Goal: Find contact information: Find contact information

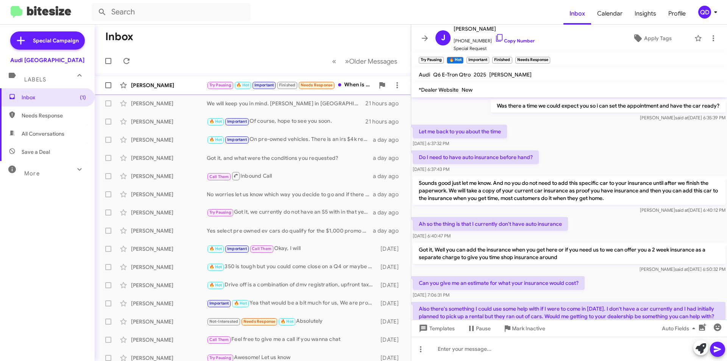
scroll to position [376, 0]
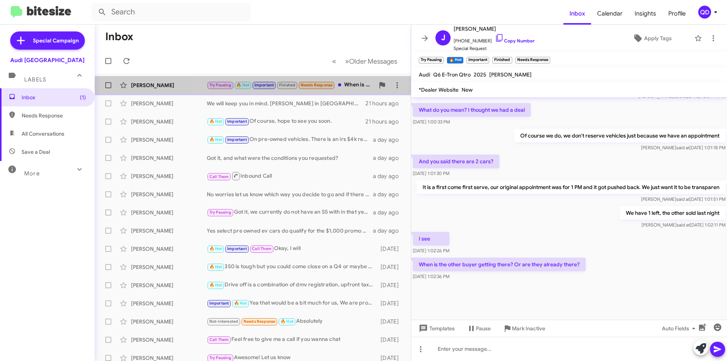
click at [357, 86] on div "Try Pausing 🔥 Hot Important Finished Needs Response When is the other buyer get…" at bounding box center [291, 85] width 168 height 9
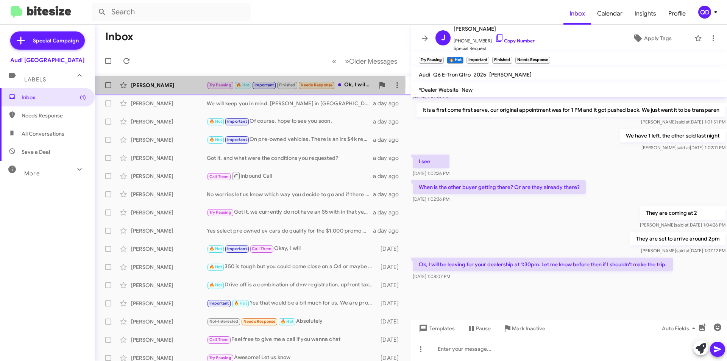
click at [170, 82] on div "[PERSON_NAME]" at bounding box center [169, 85] width 76 height 8
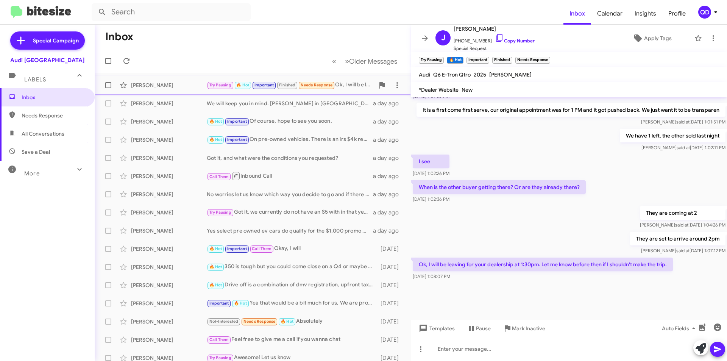
click at [175, 82] on div "[PERSON_NAME]" at bounding box center [169, 85] width 76 height 8
click at [291, 19] on form at bounding box center [328, 12] width 472 height 18
click at [286, 39] on mat-toolbar-row "Inbox" at bounding box center [253, 37] width 316 height 24
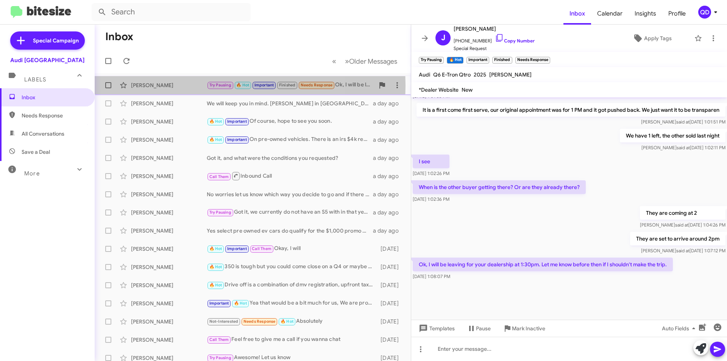
click at [182, 86] on div "[PERSON_NAME]" at bounding box center [169, 85] width 76 height 8
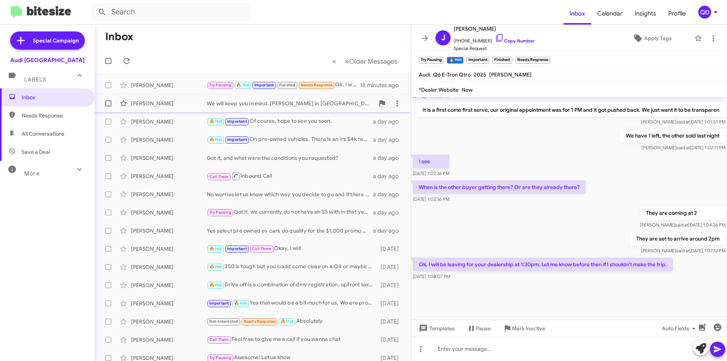
click at [177, 108] on div "[PERSON_NAME] We will keep you in mind. [PERSON_NAME] in [GEOGRAPHIC_DATA] serv…" at bounding box center [253, 103] width 304 height 15
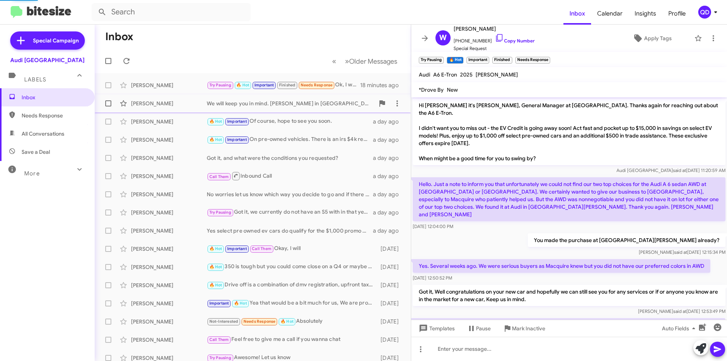
scroll to position [656, 0]
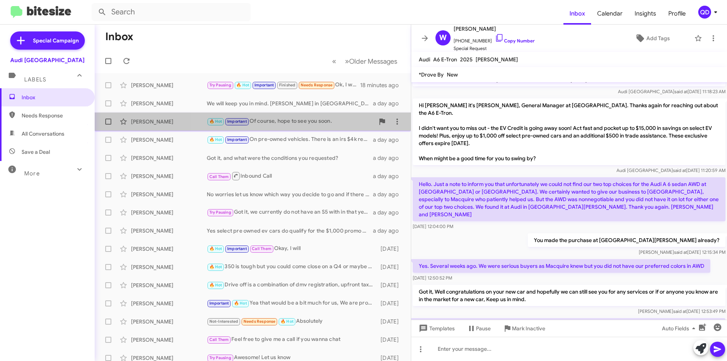
click at [321, 124] on div "🔥 Hot Important Of course, hope to see you soon." at bounding box center [291, 121] width 168 height 9
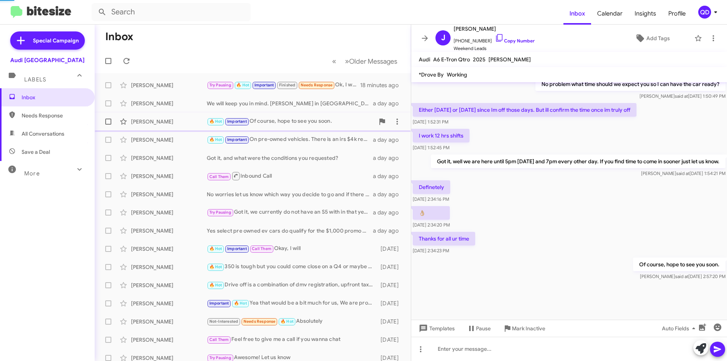
scroll to position [441, 0]
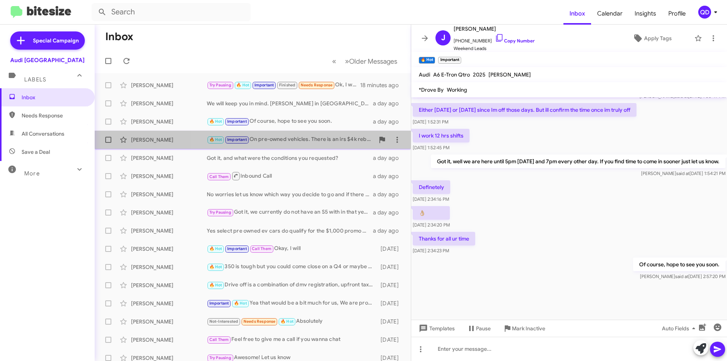
click at [319, 139] on div "🔥 Hot Important On pre-owned vehicles. There is an irs $4k rebate for people wh…" at bounding box center [291, 139] width 168 height 9
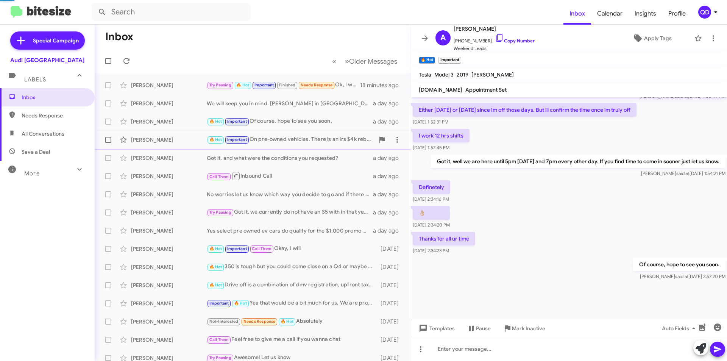
scroll to position [203, 0]
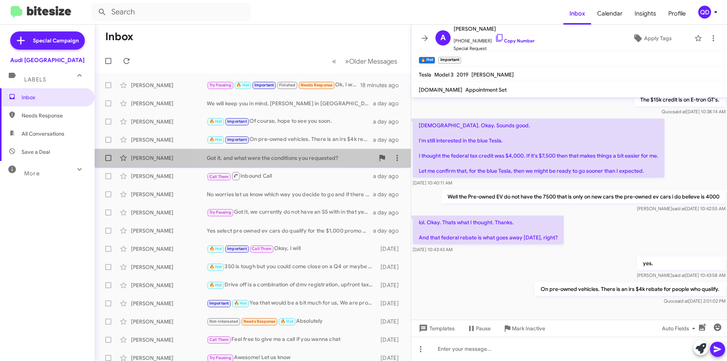
click at [300, 163] on div "[PERSON_NAME] Got it, and what were the conditions you requested? a day ago" at bounding box center [253, 157] width 304 height 15
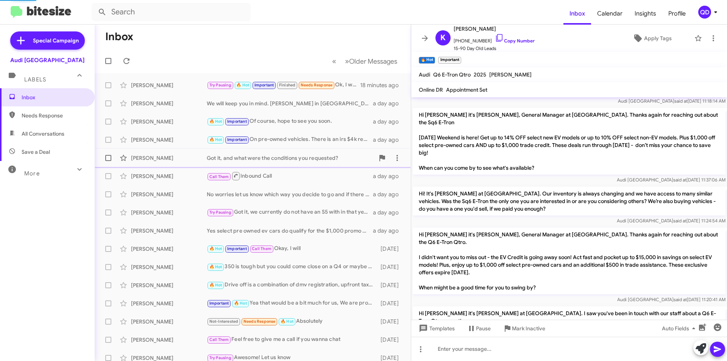
scroll to position [271, 0]
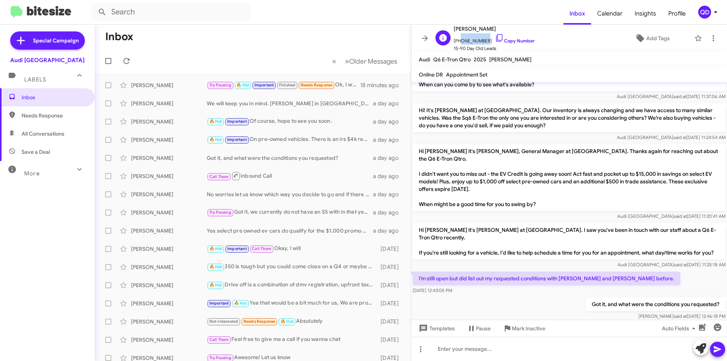
drag, startPoint x: 483, startPoint y: 40, endPoint x: 458, endPoint y: 43, distance: 24.7
click at [458, 43] on span "[PHONE_NUMBER] Copy Number" at bounding box center [493, 38] width 81 height 11
copy span "4158940702"
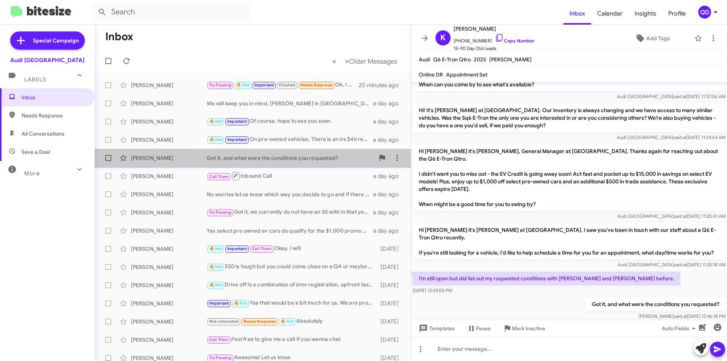
click at [309, 160] on div "Got it, and what were the conditions you requested?" at bounding box center [291, 158] width 168 height 8
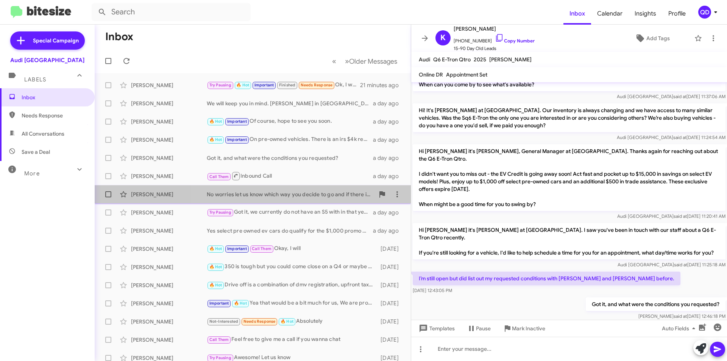
click at [314, 196] on div "No worries let us know which way you decide to go and if there is anything we c…" at bounding box center [291, 194] width 168 height 8
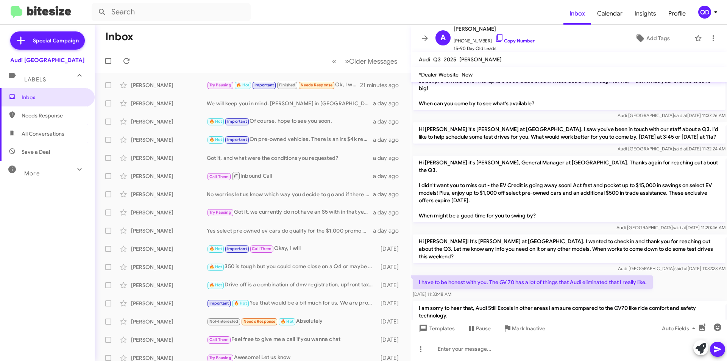
scroll to position [369, 0]
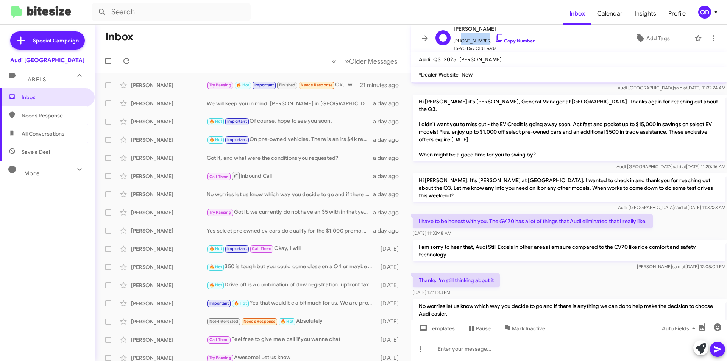
drag, startPoint x: 483, startPoint y: 41, endPoint x: 457, endPoint y: 44, distance: 25.9
click at [457, 44] on span "[PHONE_NUMBER] Copy Number" at bounding box center [493, 38] width 81 height 11
copy span "6505334571"
click at [277, 212] on div "Try Pausing Got it, we currently do not have an S5 with in that yea range but I…" at bounding box center [291, 212] width 168 height 9
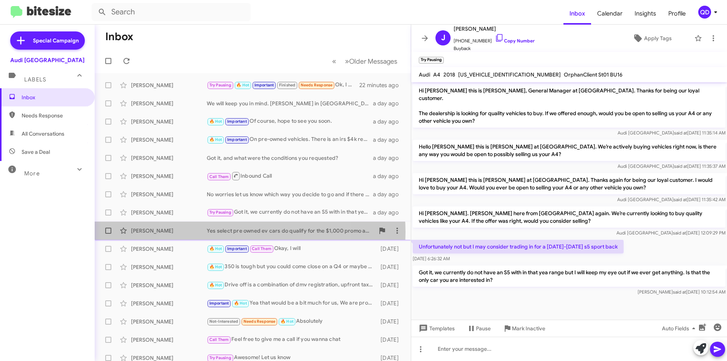
click at [234, 232] on div "Yes select pre owned ev cars do qualify for the $1,000 promo are you able to co…" at bounding box center [291, 231] width 168 height 8
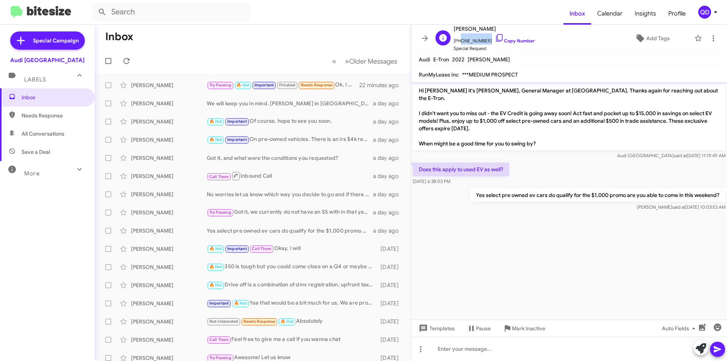
drag, startPoint x: 483, startPoint y: 41, endPoint x: 457, endPoint y: 43, distance: 26.5
click at [457, 43] on span "[PHONE_NUMBER] Copy Number" at bounding box center [493, 38] width 81 height 11
copy span "8314207026"
